Goal: Task Accomplishment & Management: Use online tool/utility

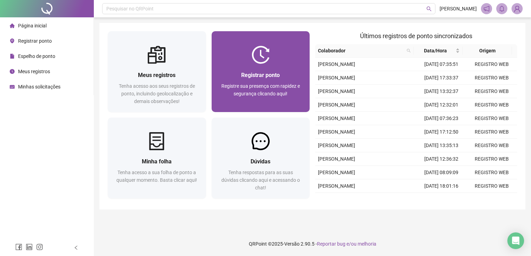
click at [262, 66] on div "Registrar ponto Registre sua presença com rapidez e segurança clicando aqui!" at bounding box center [261, 88] width 98 height 48
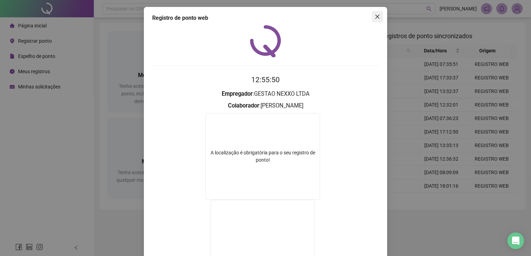
click at [377, 17] on span "Close" at bounding box center [377, 17] width 11 height 6
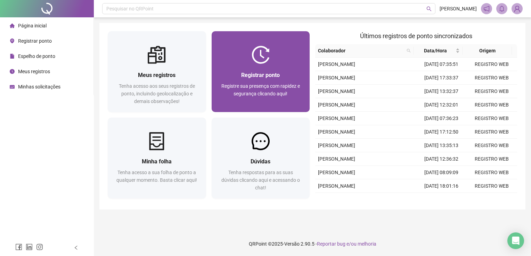
click at [261, 84] on span "Registre sua presença com rapidez e segurança clicando aqui!" at bounding box center [260, 89] width 78 height 13
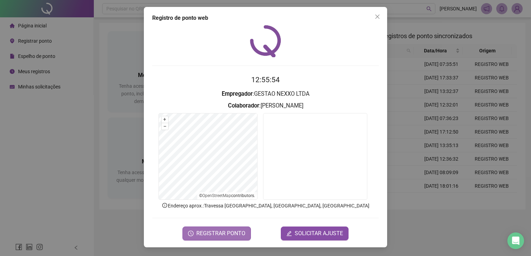
click at [227, 233] on span "REGISTRAR PONTO" at bounding box center [220, 234] width 49 height 8
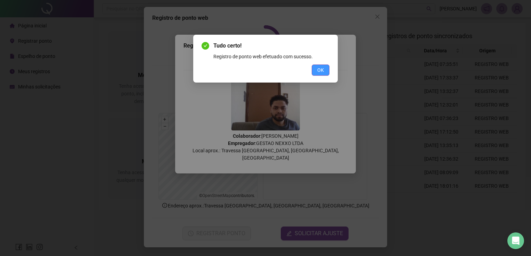
click at [321, 67] on span "OK" at bounding box center [320, 70] width 7 height 8
